Goal: Task Accomplishment & Management: Manage account settings

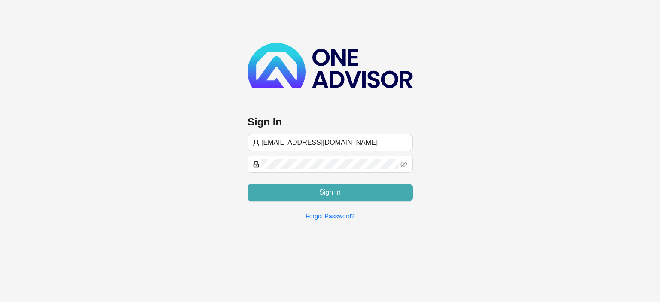
type input "[EMAIL_ADDRESS][DOMAIN_NAME]"
click at [313, 189] on button "Sign In" at bounding box center [330, 192] width 165 height 17
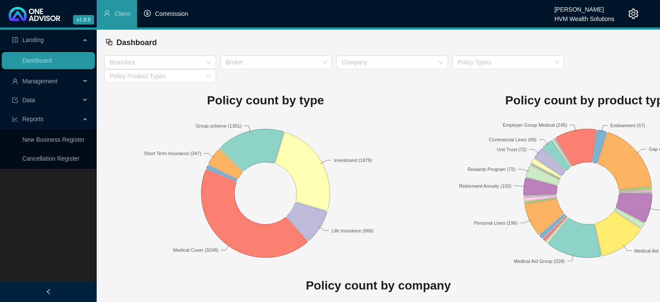
click at [178, 19] on li "Commission" at bounding box center [166, 14] width 58 height 28
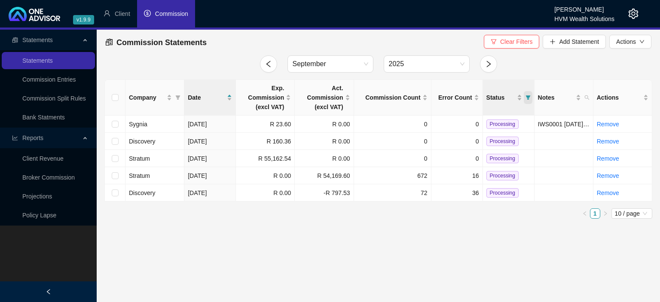
click at [529, 96] on icon "filter" at bounding box center [528, 97] width 5 height 4
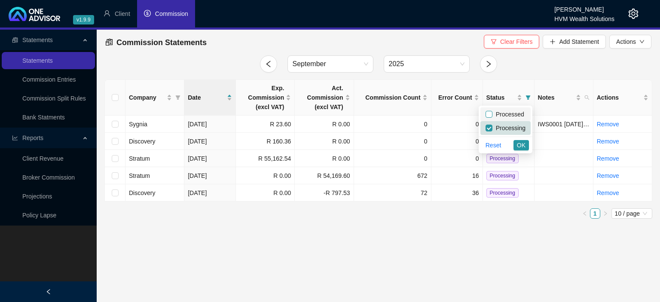
click at [493, 115] on input "checkbox" at bounding box center [489, 114] width 7 height 7
checkbox input "true"
click at [519, 141] on span "OK" at bounding box center [521, 145] width 9 height 9
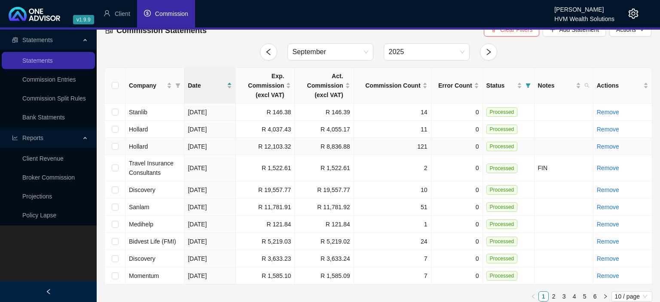
scroll to position [17, 0]
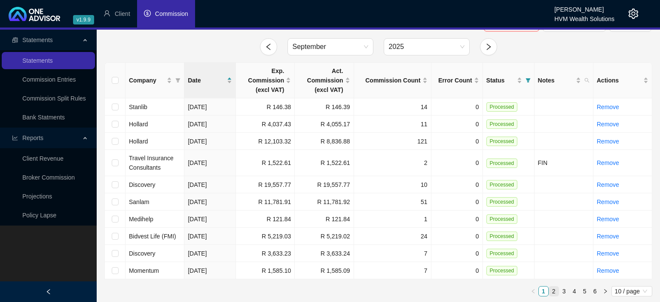
click at [558, 290] on link "2" at bounding box center [553, 291] width 9 height 9
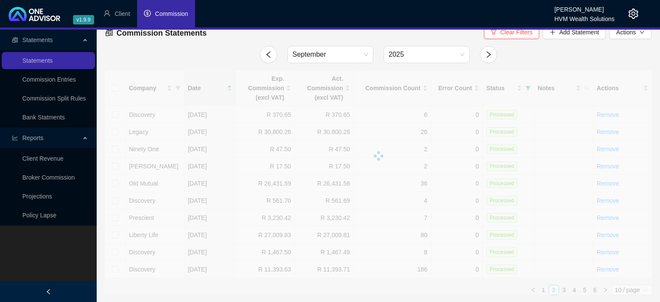
scroll to position [8, 0]
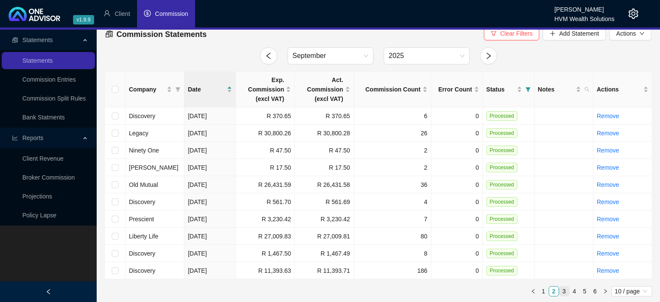
click at [562, 290] on link "3" at bounding box center [564, 291] width 9 height 9
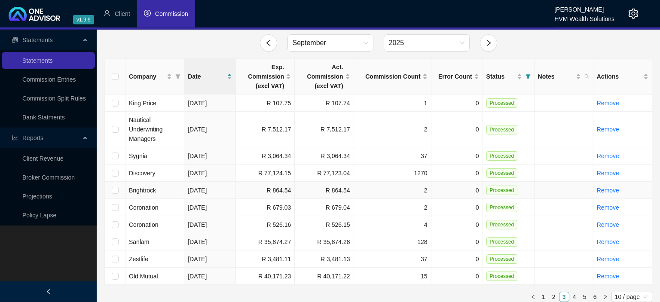
scroll to position [27, 0]
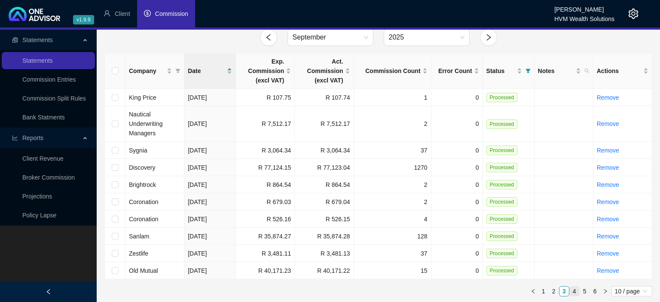
click at [575, 290] on link "4" at bounding box center [574, 291] width 9 height 9
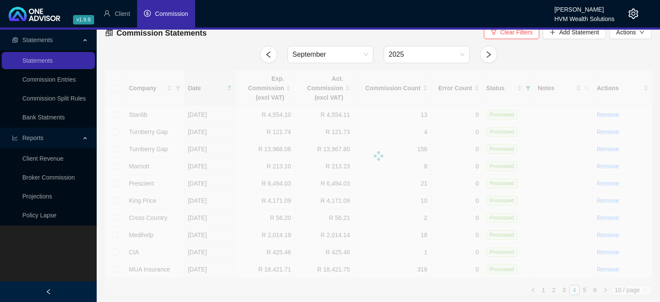
scroll to position [8, 0]
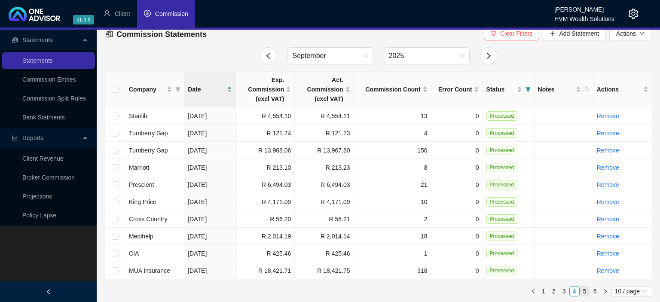
click at [584, 294] on link "5" at bounding box center [584, 291] width 9 height 9
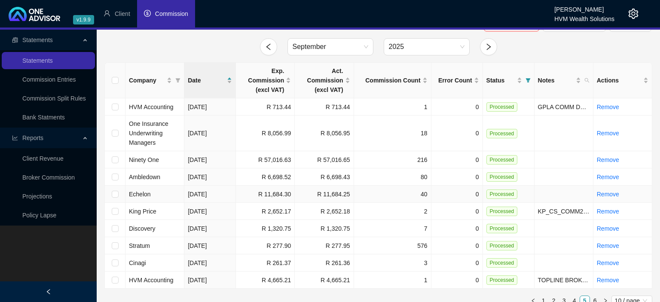
scroll to position [27, 0]
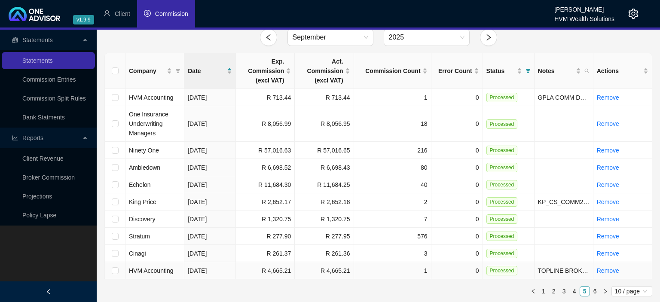
click at [376, 271] on td "1" at bounding box center [392, 270] width 77 height 17
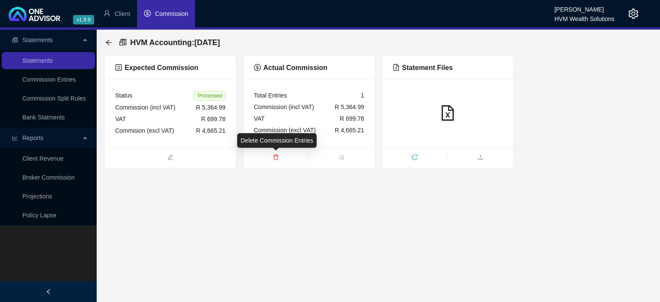
click at [275, 157] on icon "delete" at bounding box center [276, 157] width 6 height 6
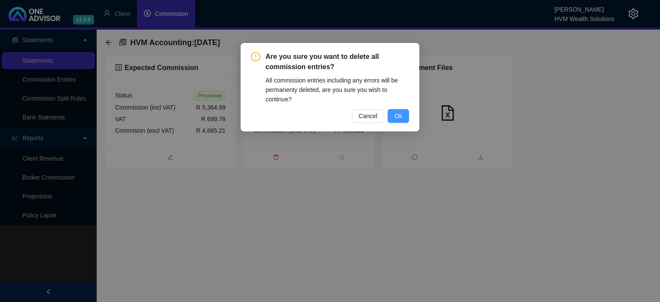
click at [396, 116] on span "Ok" at bounding box center [399, 115] width 8 height 9
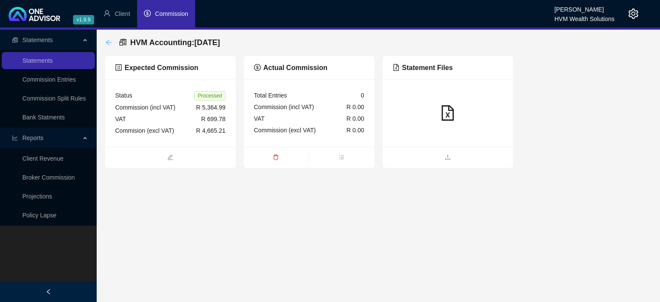
click at [110, 41] on icon "arrow-left" at bounding box center [108, 42] width 7 height 7
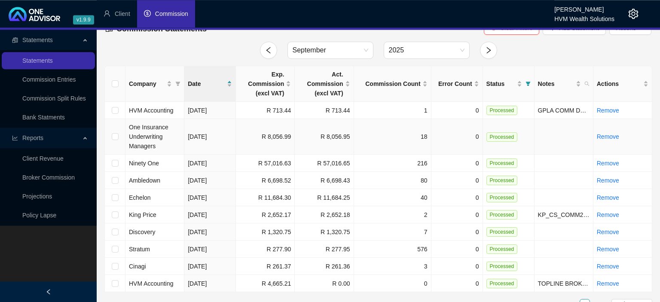
scroll to position [27, 0]
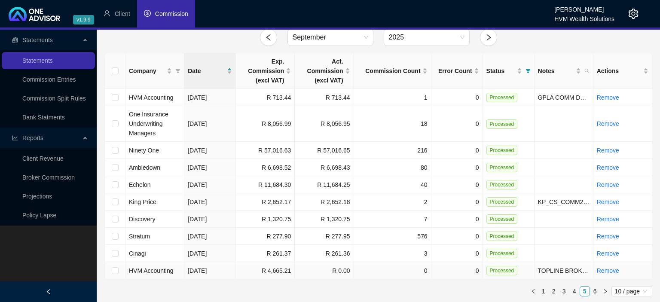
click at [313, 270] on td "R 0.00" at bounding box center [324, 270] width 59 height 17
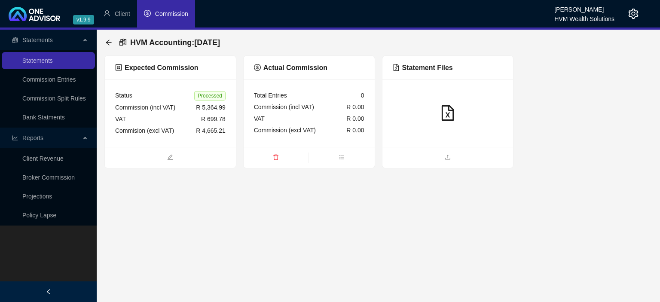
click at [216, 97] on span "Processed" at bounding box center [209, 95] width 31 height 9
click at [111, 40] on icon "arrow-left" at bounding box center [108, 42] width 7 height 7
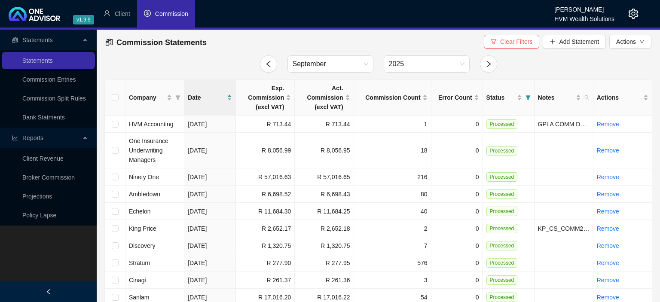
scroll to position [27, 0]
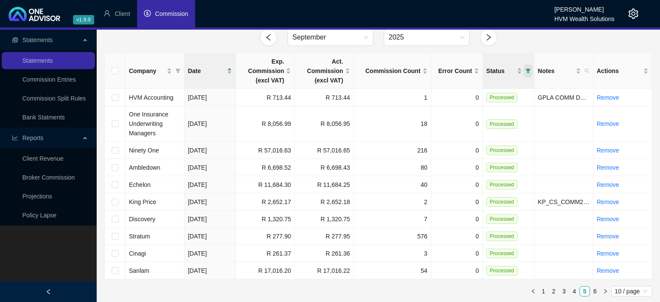
click at [529, 71] on icon "filter" at bounding box center [528, 71] width 5 height 4
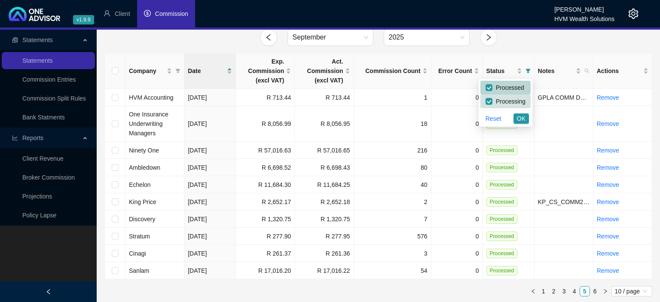
click at [487, 89] on li "Processed" at bounding box center [506, 88] width 50 height 14
checkbox input "false"
click at [523, 118] on span "OK" at bounding box center [521, 118] width 9 height 9
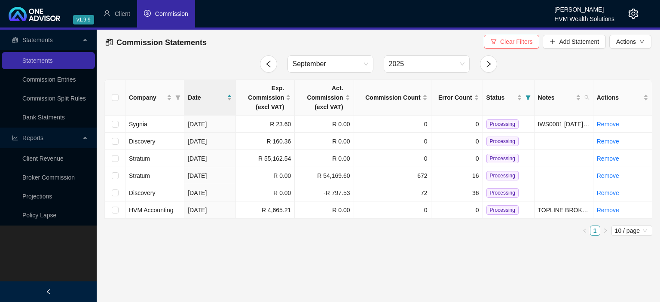
scroll to position [0, 0]
click at [284, 210] on td "R 4,665.21" at bounding box center [265, 210] width 59 height 17
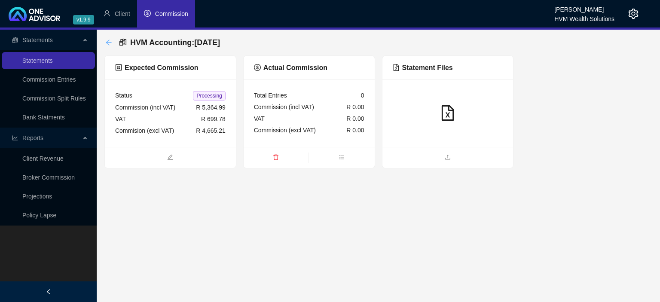
click at [108, 42] on icon "arrow-left" at bounding box center [108, 42] width 7 height 7
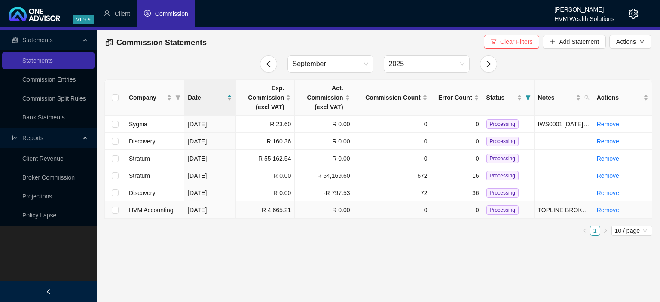
click at [167, 209] on span "HVM Accounting" at bounding box center [151, 210] width 45 height 7
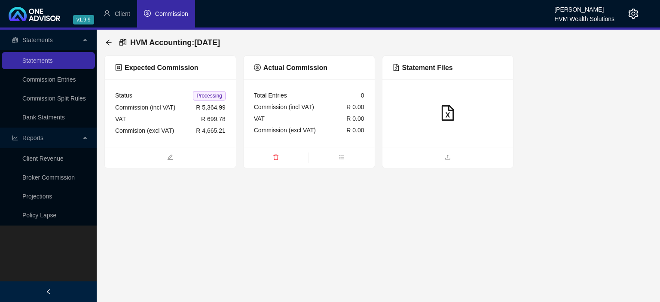
click at [159, 92] on div "Status Processing" at bounding box center [170, 96] width 110 height 12
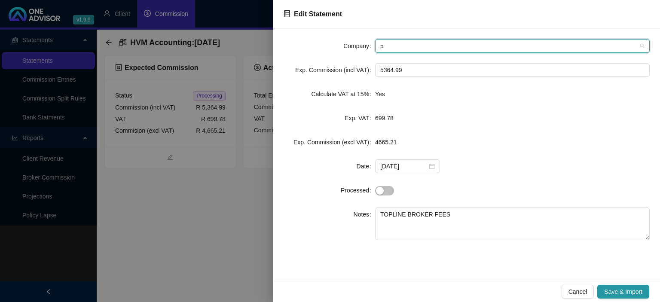
type input "pr"
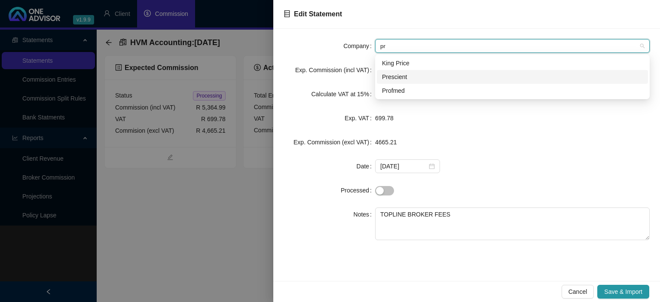
click at [414, 79] on div "Prescient" at bounding box center [512, 76] width 261 height 9
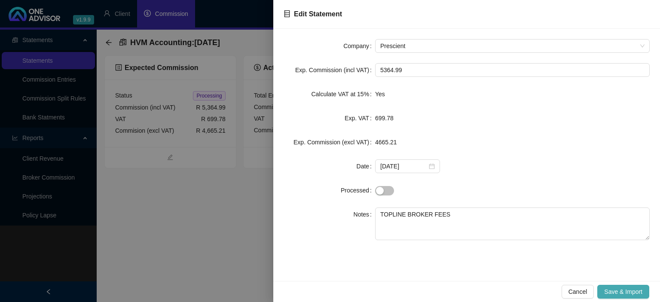
click at [605, 290] on span "Save & Import" at bounding box center [623, 291] width 38 height 9
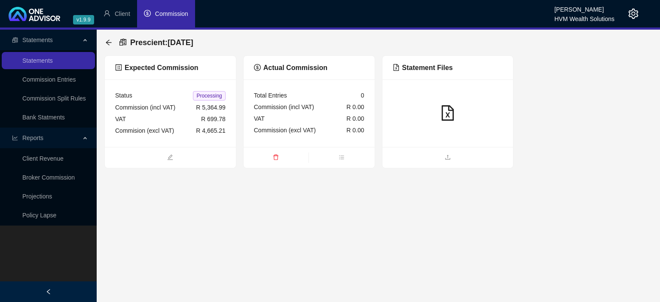
click at [316, 74] on div "Actual Commission" at bounding box center [309, 68] width 131 height 24
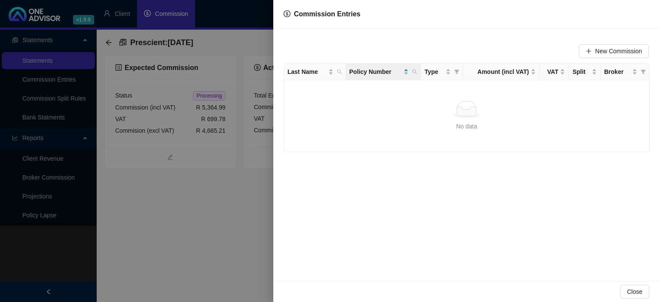
click at [224, 183] on div at bounding box center [330, 151] width 660 height 302
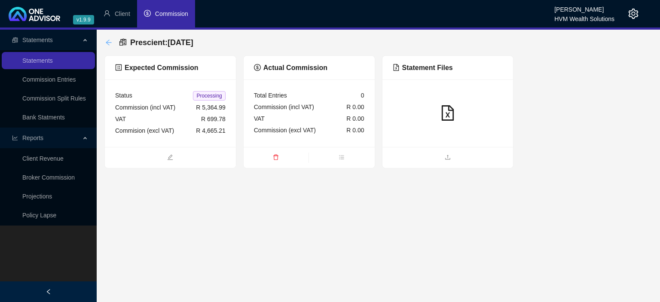
click at [107, 42] on icon "arrow-left" at bounding box center [109, 43] width 6 height 6
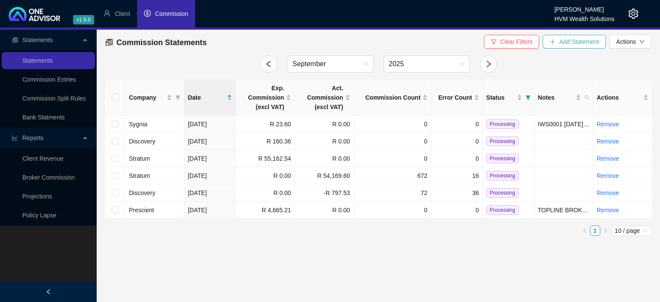
click at [555, 46] on button "Add Statement" at bounding box center [574, 42] width 63 height 14
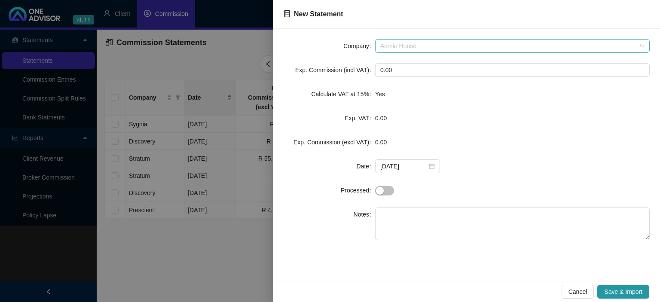
click at [430, 47] on span "Admin House" at bounding box center [512, 46] width 264 height 13
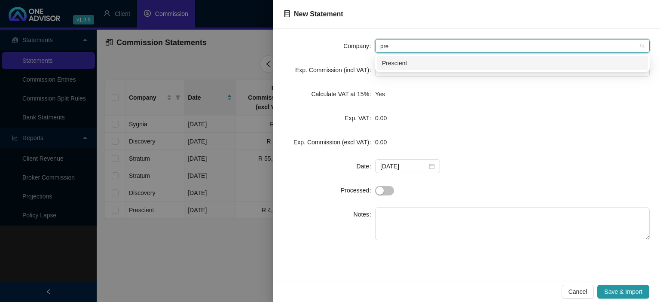
type input "pres"
click at [387, 64] on div "Prescient" at bounding box center [512, 62] width 261 height 9
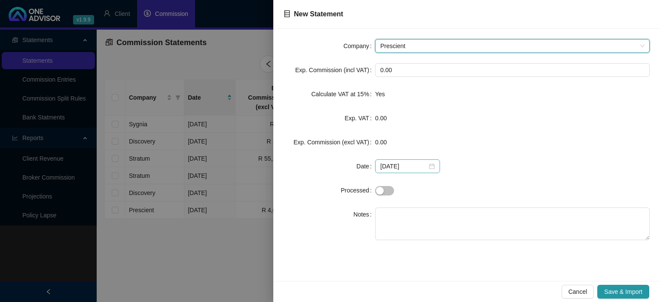
click at [427, 170] on div "[DATE]" at bounding box center [407, 166] width 55 height 9
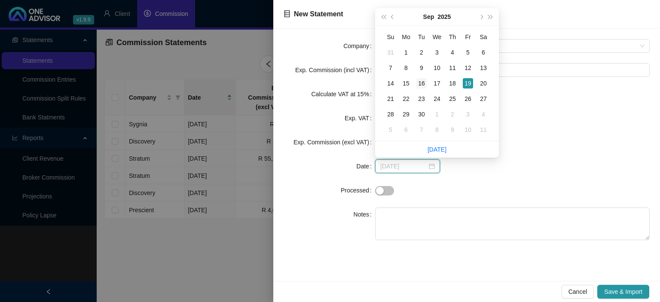
type input "[DATE]"
click at [423, 84] on div "16" at bounding box center [422, 83] width 10 height 10
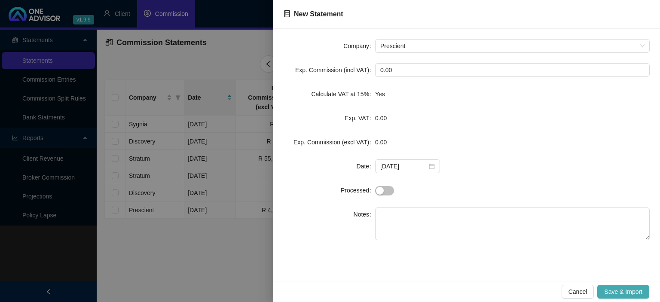
click at [621, 297] on span "Save & Import" at bounding box center [623, 291] width 38 height 9
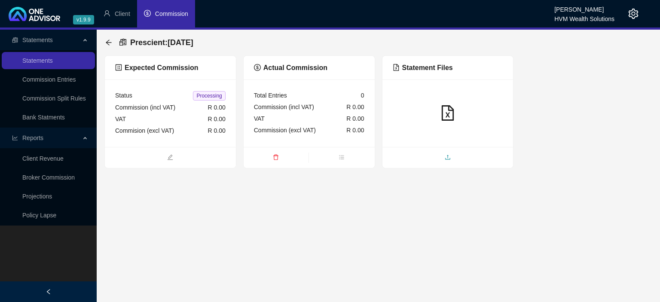
click at [429, 160] on span "upload" at bounding box center [448, 157] width 131 height 9
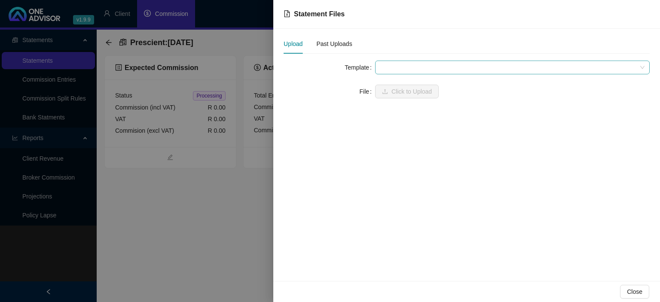
click at [401, 67] on span at bounding box center [512, 67] width 264 height 13
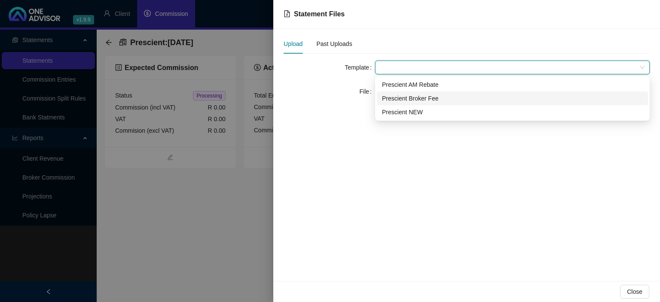
click at [402, 100] on div "Prescient Broker Fee" at bounding box center [512, 98] width 261 height 9
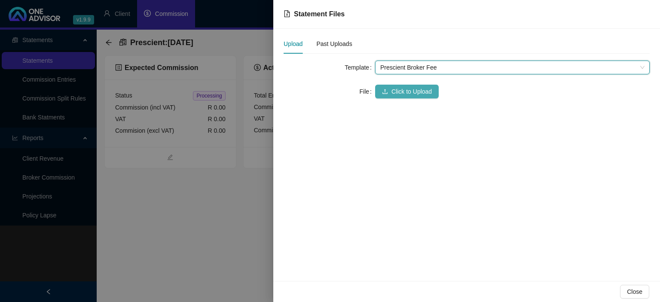
click at [400, 95] on span "Click to Upload" at bounding box center [412, 91] width 40 height 9
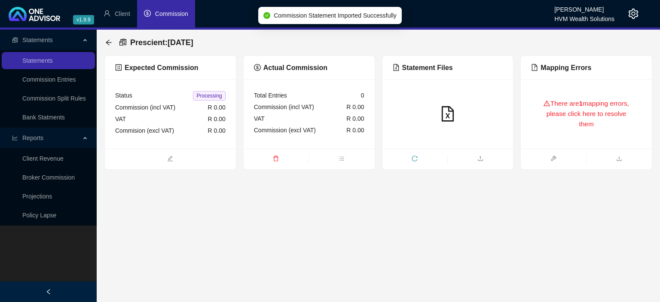
click at [544, 101] on icon "warning" at bounding box center [547, 103] width 6 height 6
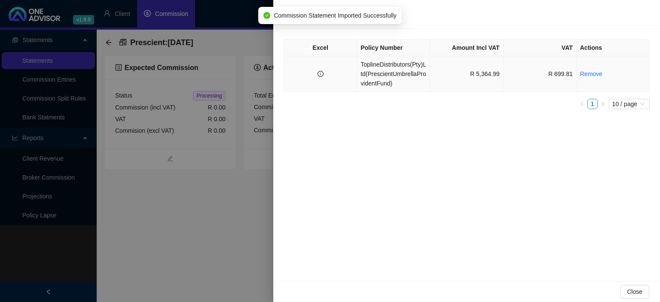
click at [396, 69] on td "ToplineDistributors(Pty)Ltd(PrescientUmbrellaProvidentFund)" at bounding box center [393, 74] width 73 height 36
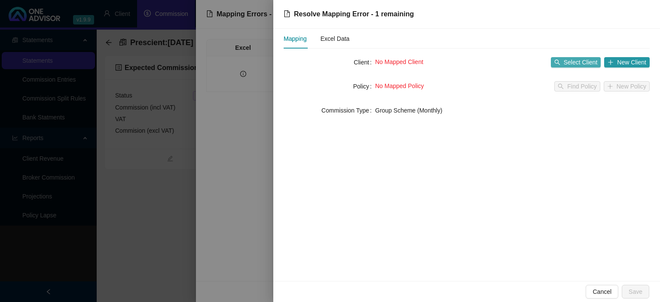
click at [584, 66] on span "Select Client" at bounding box center [581, 62] width 34 height 9
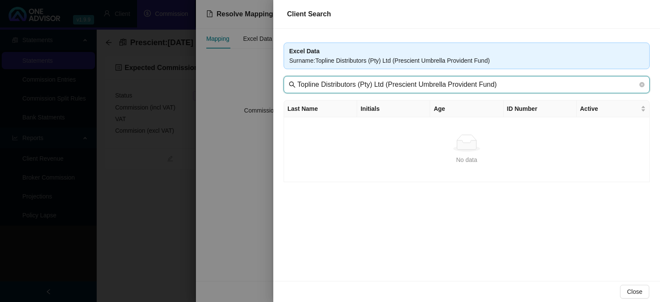
click at [419, 84] on input "Topline Distributors (Pty) Ltd (Prescient Umbrella Provident Fund)" at bounding box center [467, 85] width 340 height 10
drag, startPoint x: 359, startPoint y: 83, endPoint x: 567, endPoint y: 97, distance: 208.5
click at [567, 90] on input "Topline Distributors (Pty) Ltd (Prescient Umbrella Provident Fund)" at bounding box center [467, 85] width 340 height 10
drag, startPoint x: 322, startPoint y: 88, endPoint x: 469, endPoint y: 88, distance: 146.2
click at [469, 88] on input "Topline Distributors" at bounding box center [467, 85] width 340 height 10
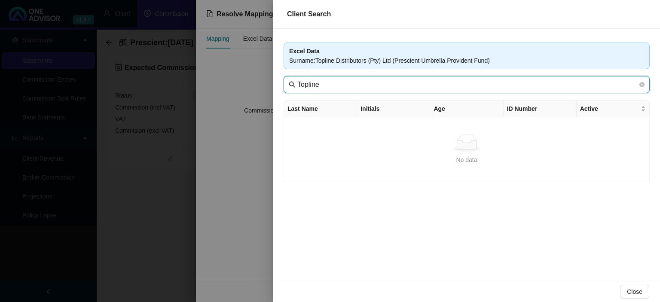
type input "Topline"
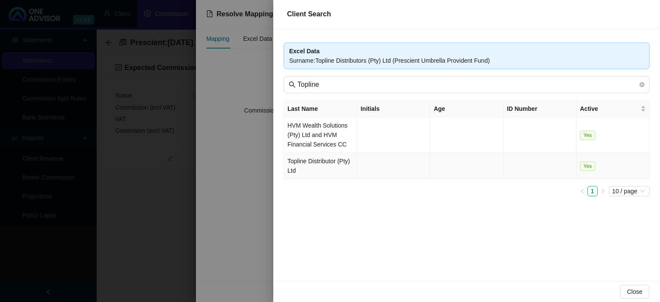
click at [331, 157] on td "Topline Distributor (Pty) Ltd" at bounding box center [320, 166] width 73 height 26
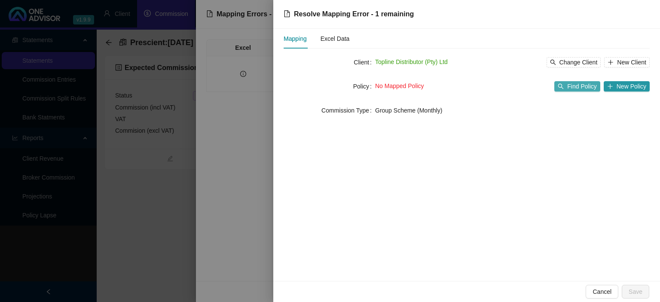
click at [566, 90] on button "Find Policy" at bounding box center [578, 86] width 46 height 10
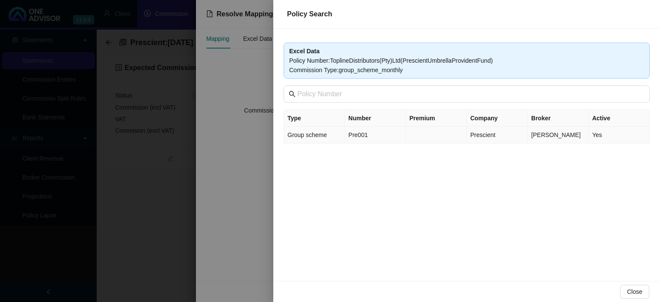
click at [362, 137] on td "Pre001" at bounding box center [375, 135] width 61 height 17
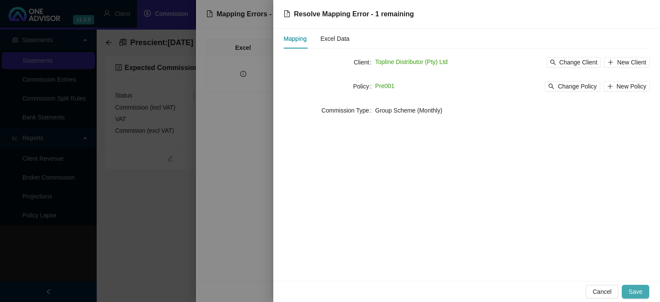
click at [637, 294] on span "Save" at bounding box center [636, 291] width 14 height 9
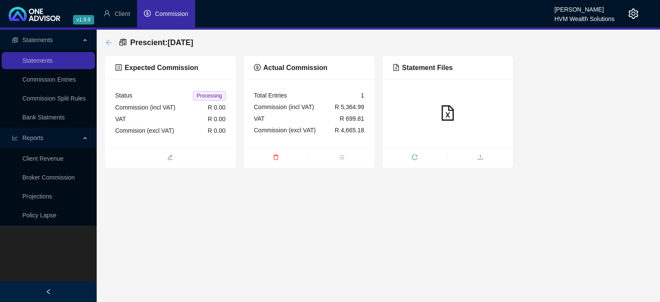
click at [110, 44] on icon "arrow-left" at bounding box center [108, 42] width 7 height 7
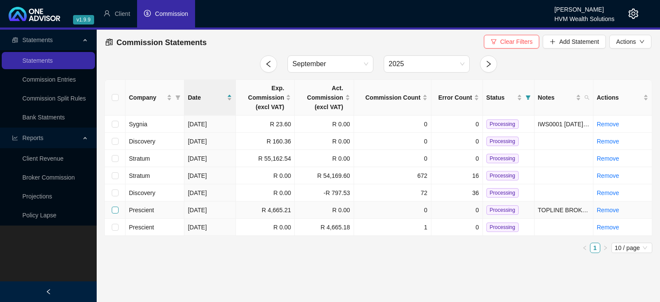
click at [117, 211] on input "checkbox" at bounding box center [115, 210] width 7 height 7
checkbox input "true"
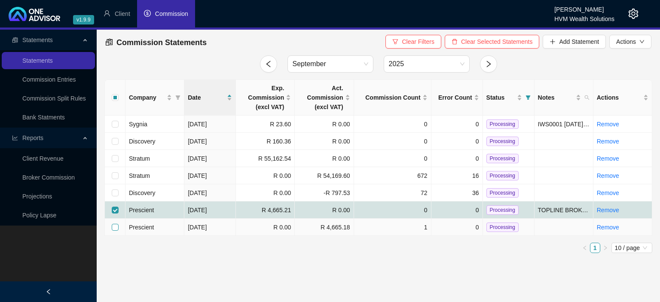
click at [115, 226] on input "checkbox" at bounding box center [115, 227] width 7 height 7
checkbox input "true"
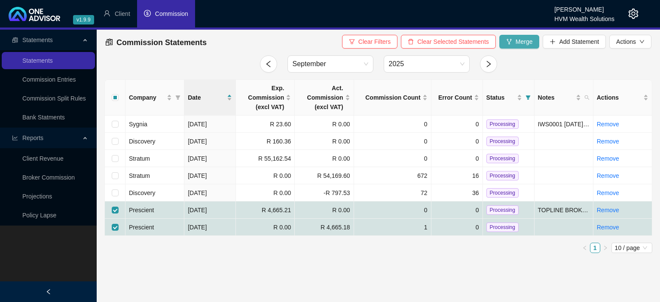
click at [520, 40] on span "Merge" at bounding box center [524, 41] width 17 height 9
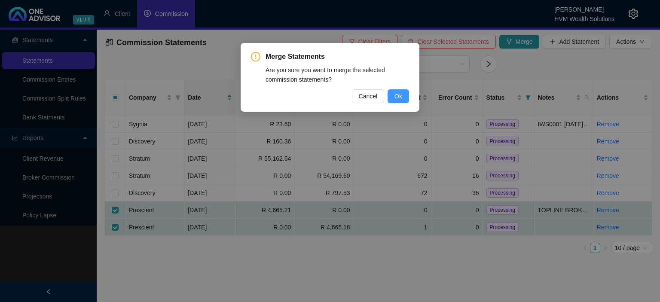
click at [398, 92] on span "Ok" at bounding box center [399, 96] width 8 height 9
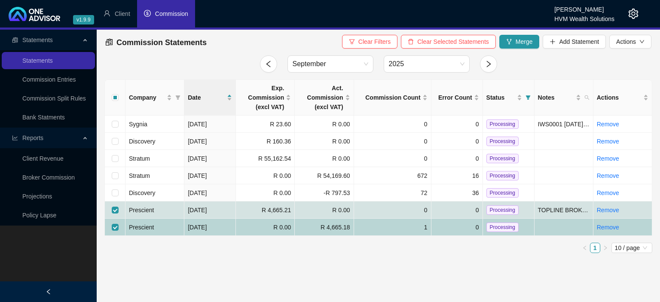
checkbox input "false"
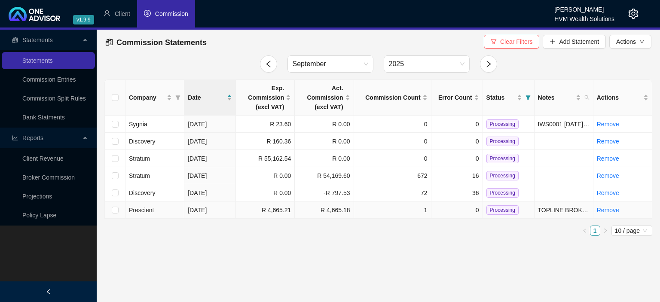
click at [489, 212] on span "Processing" at bounding box center [503, 209] width 32 height 9
click at [634, 12] on icon "setting" at bounding box center [634, 14] width 10 height 10
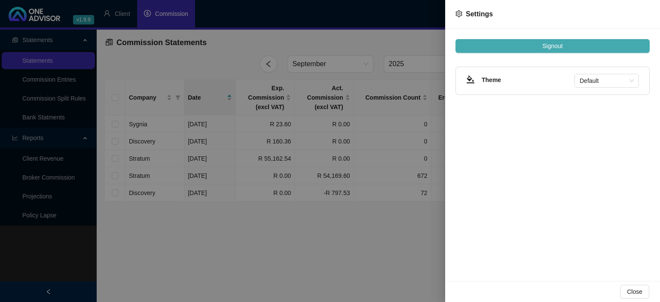
click at [566, 44] on button "Signout" at bounding box center [553, 46] width 194 height 14
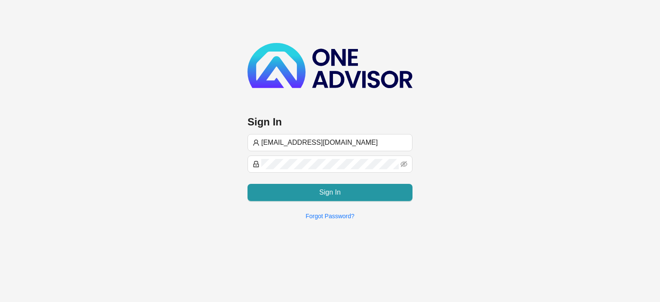
type input "[EMAIL_ADDRESS][DOMAIN_NAME]"
